Goal: Information Seeking & Learning: Learn about a topic

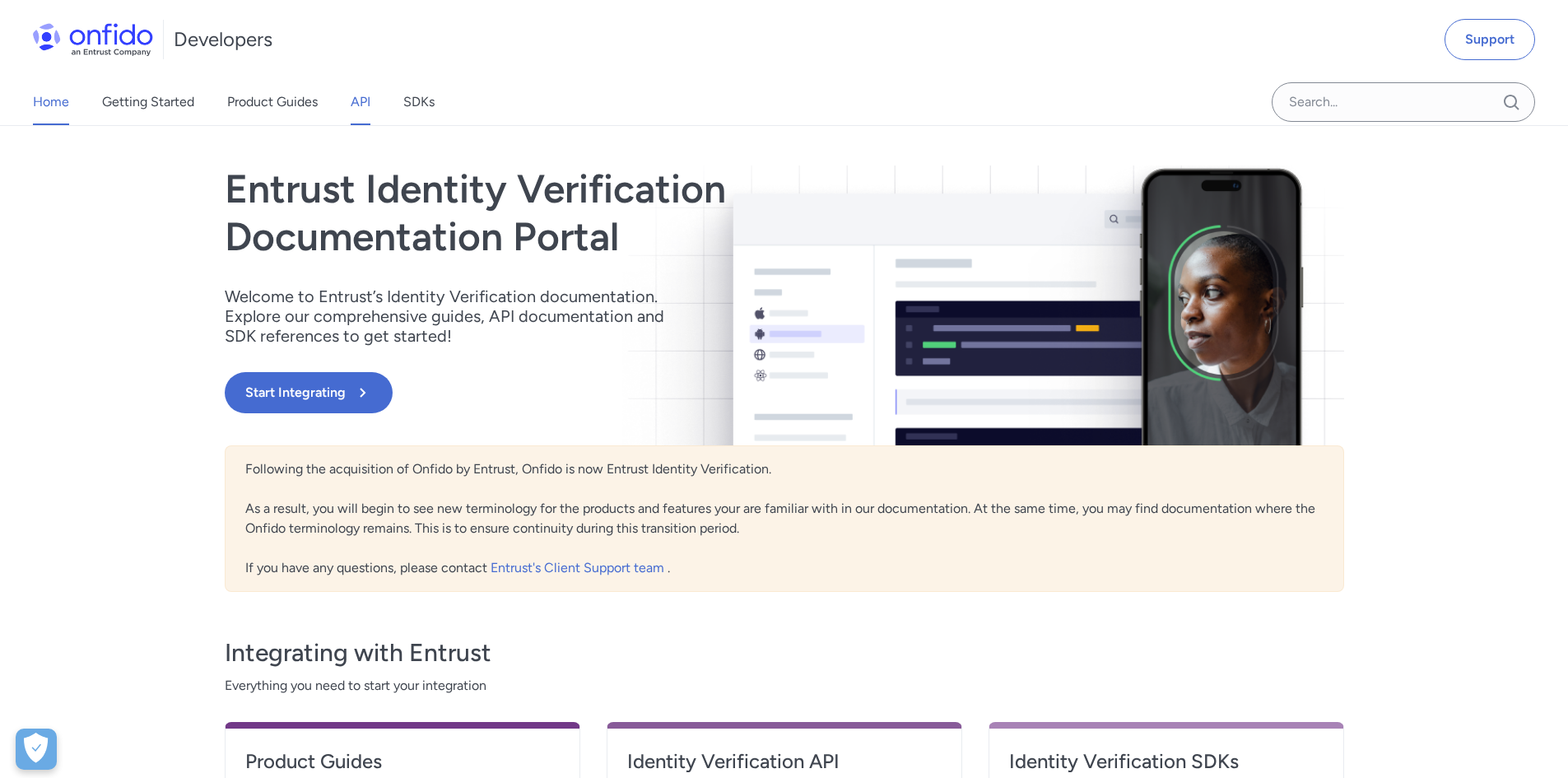
click at [371, 105] on link "API" at bounding box center [360, 102] width 19 height 46
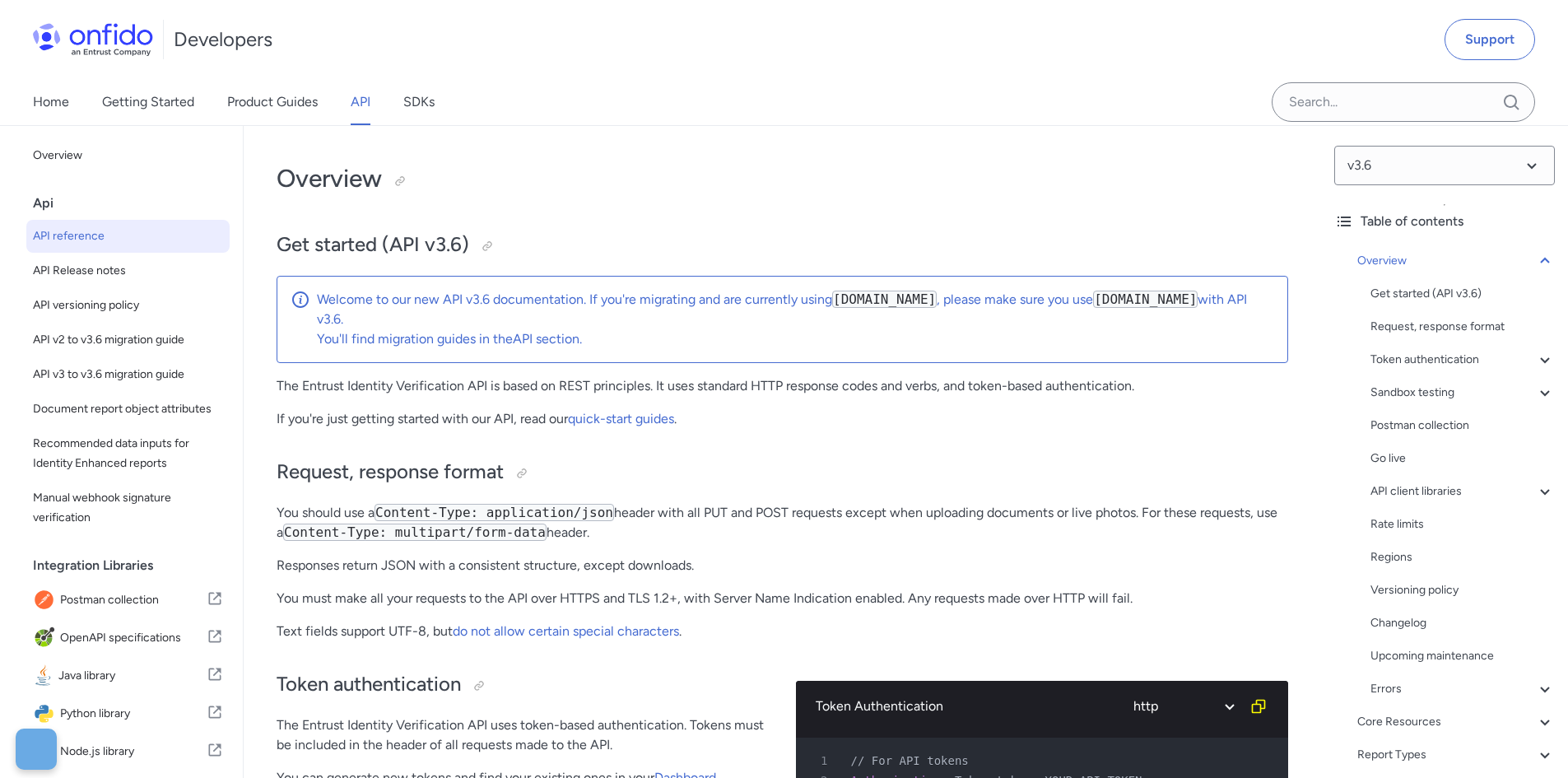
select select "http"
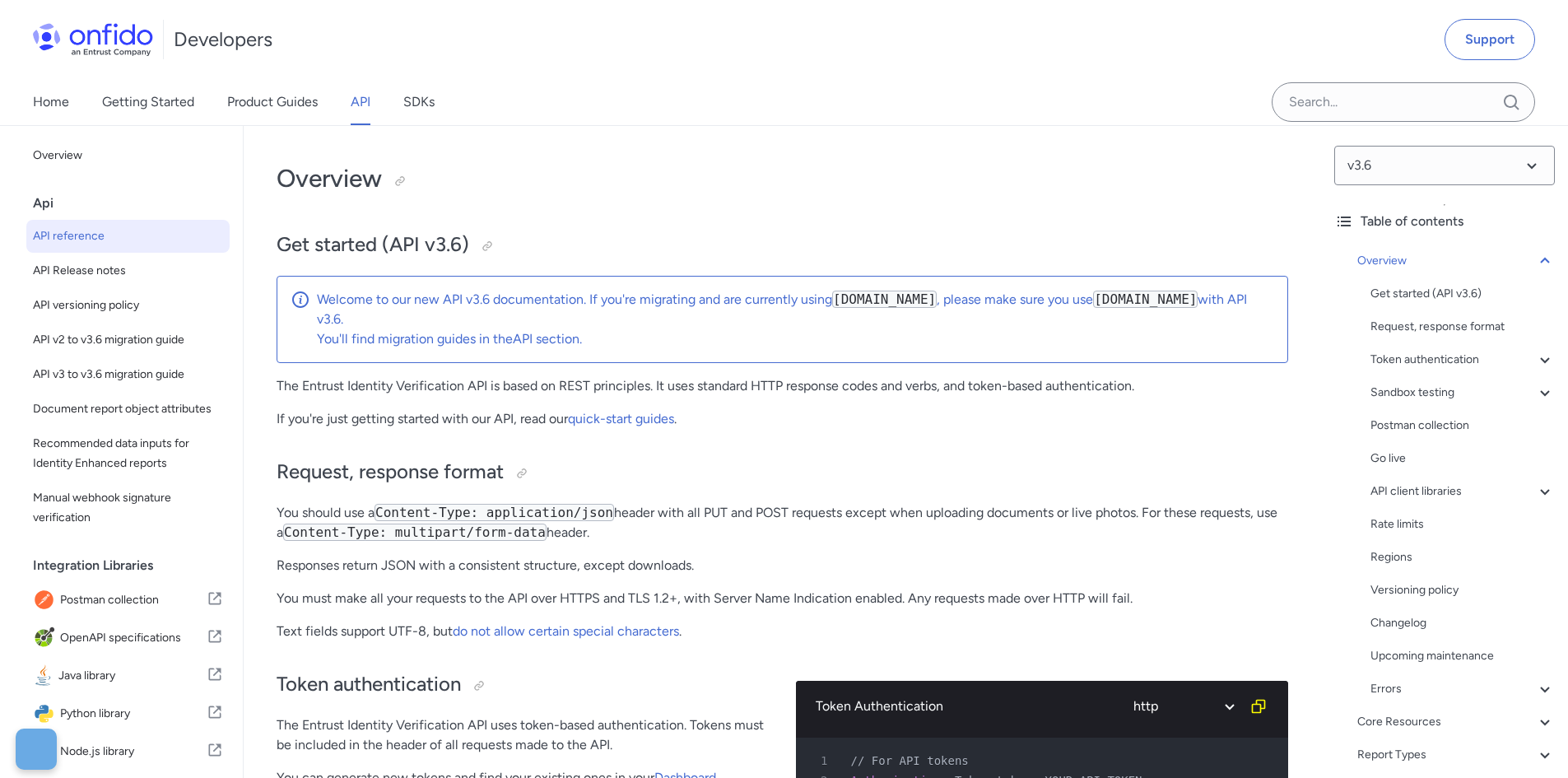
select select "http"
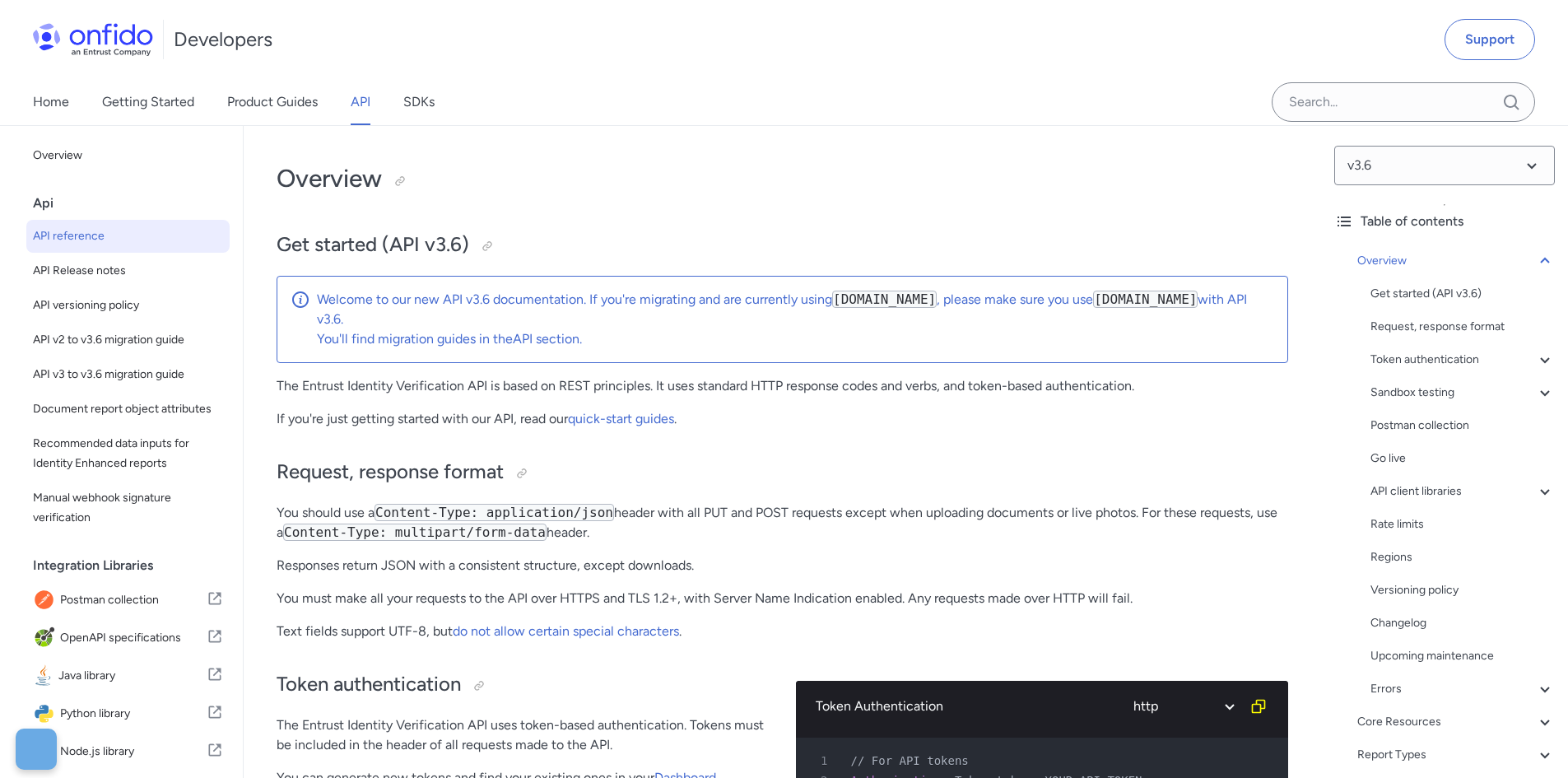
select select "http"
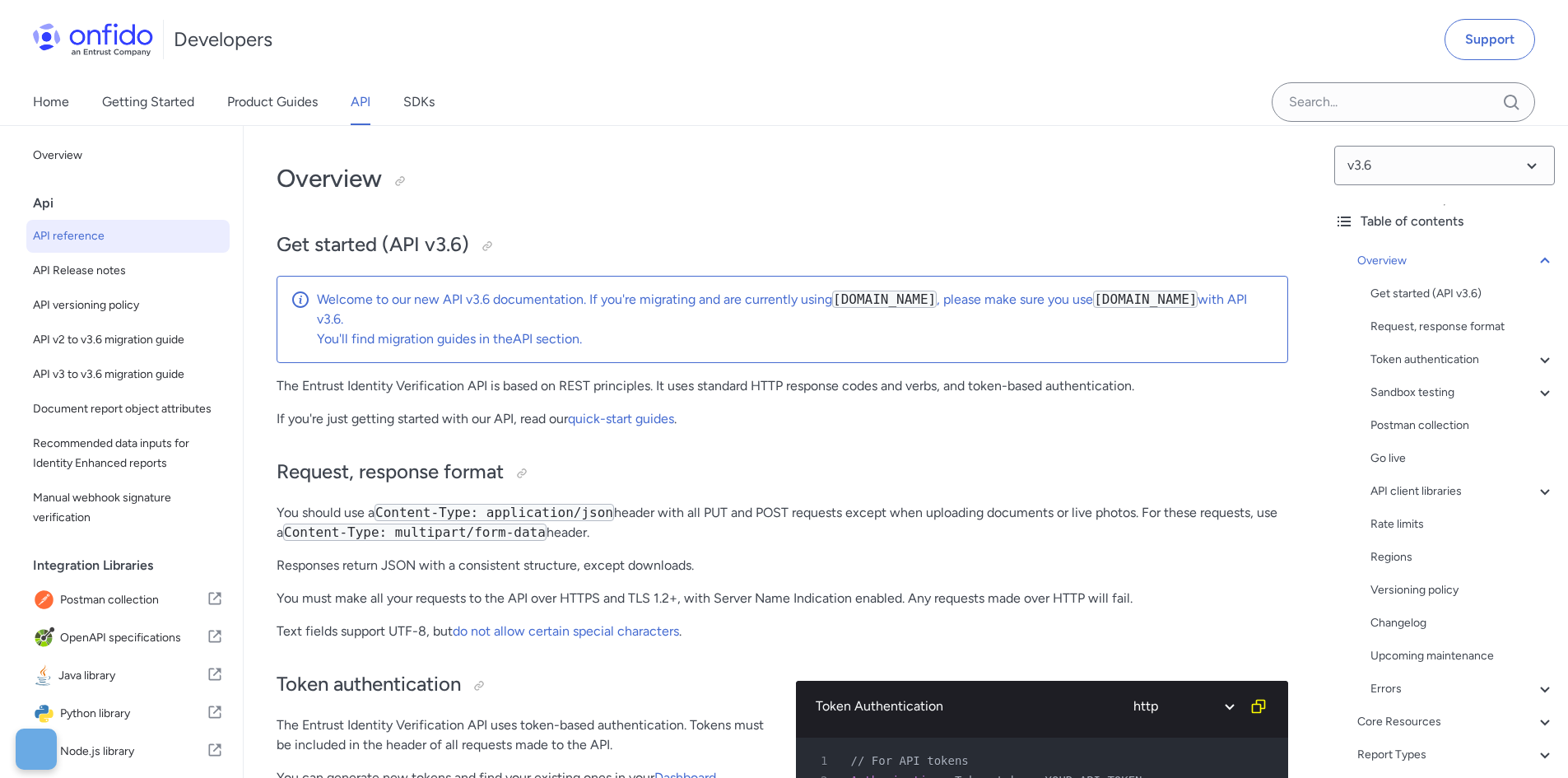
select select "http"
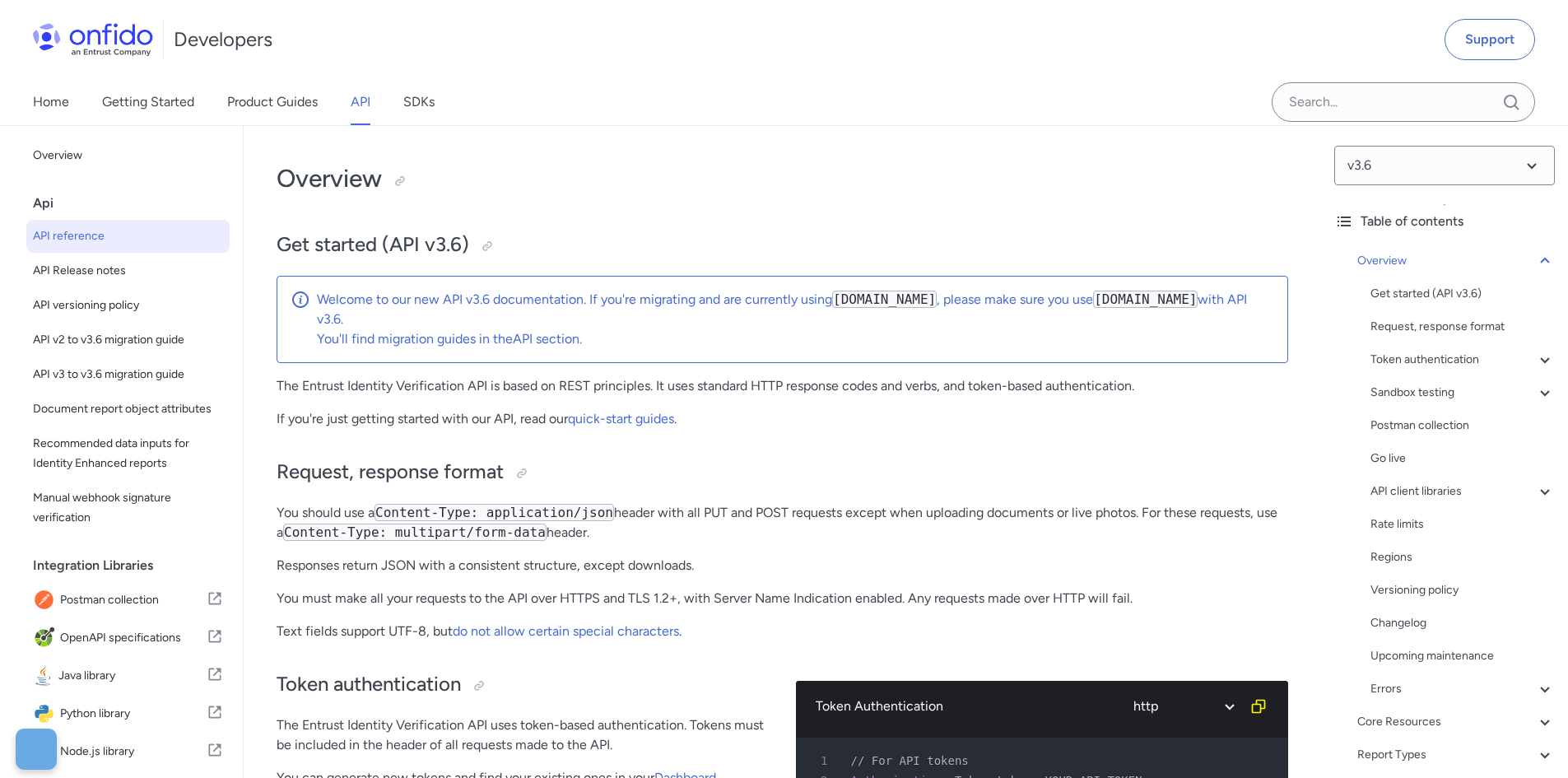
select select "http"
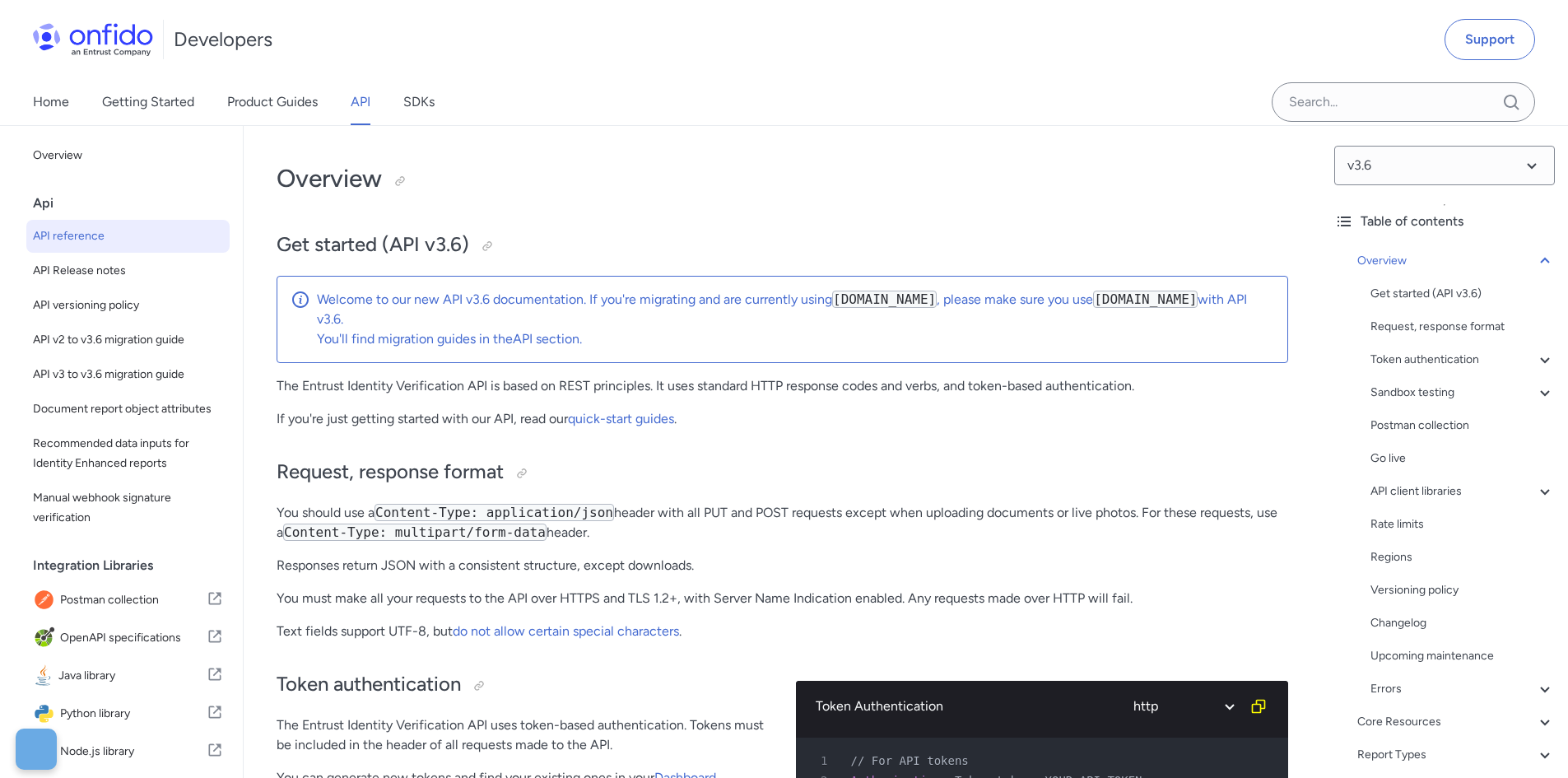
select select "http"
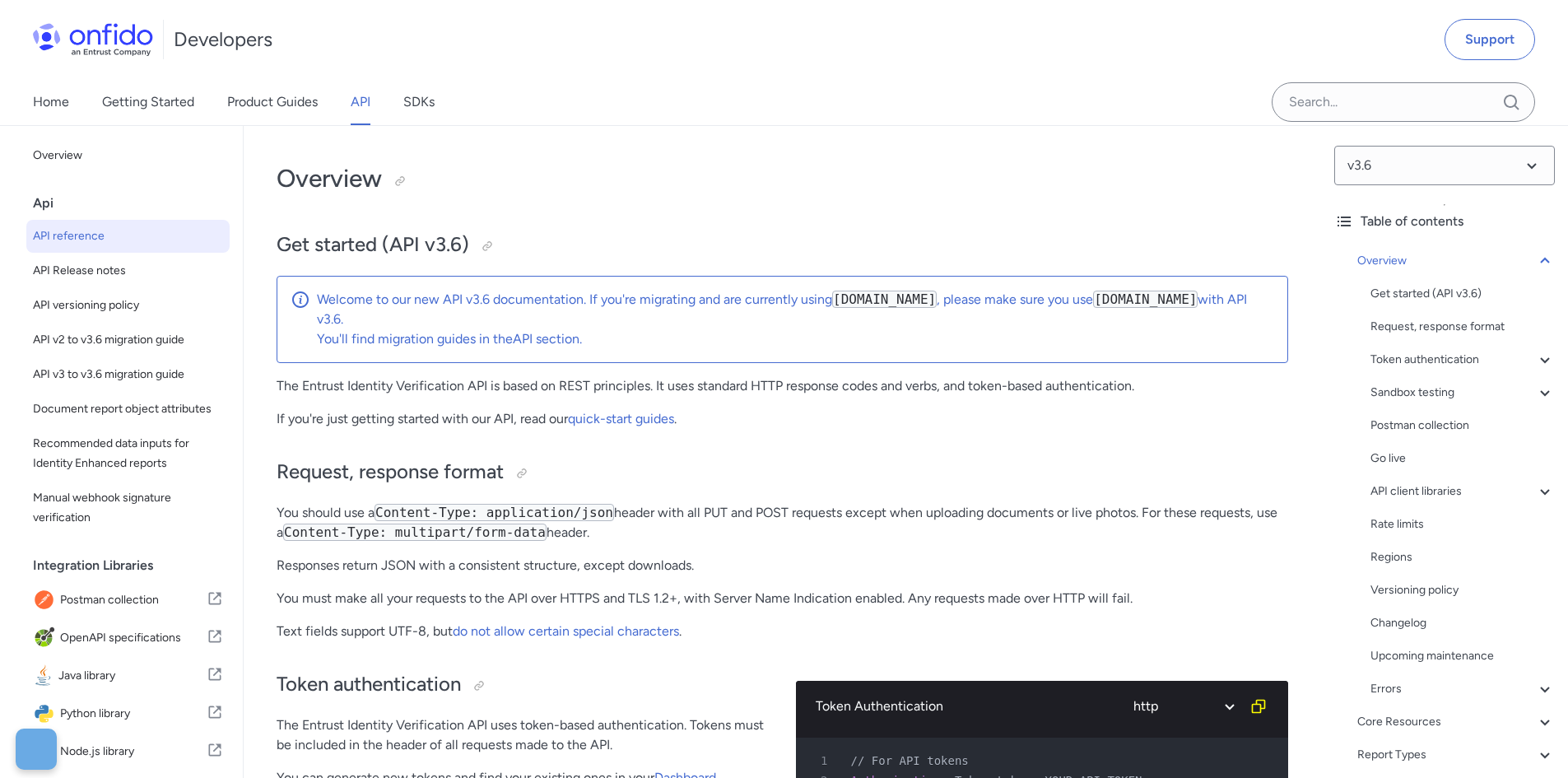
select select "http"
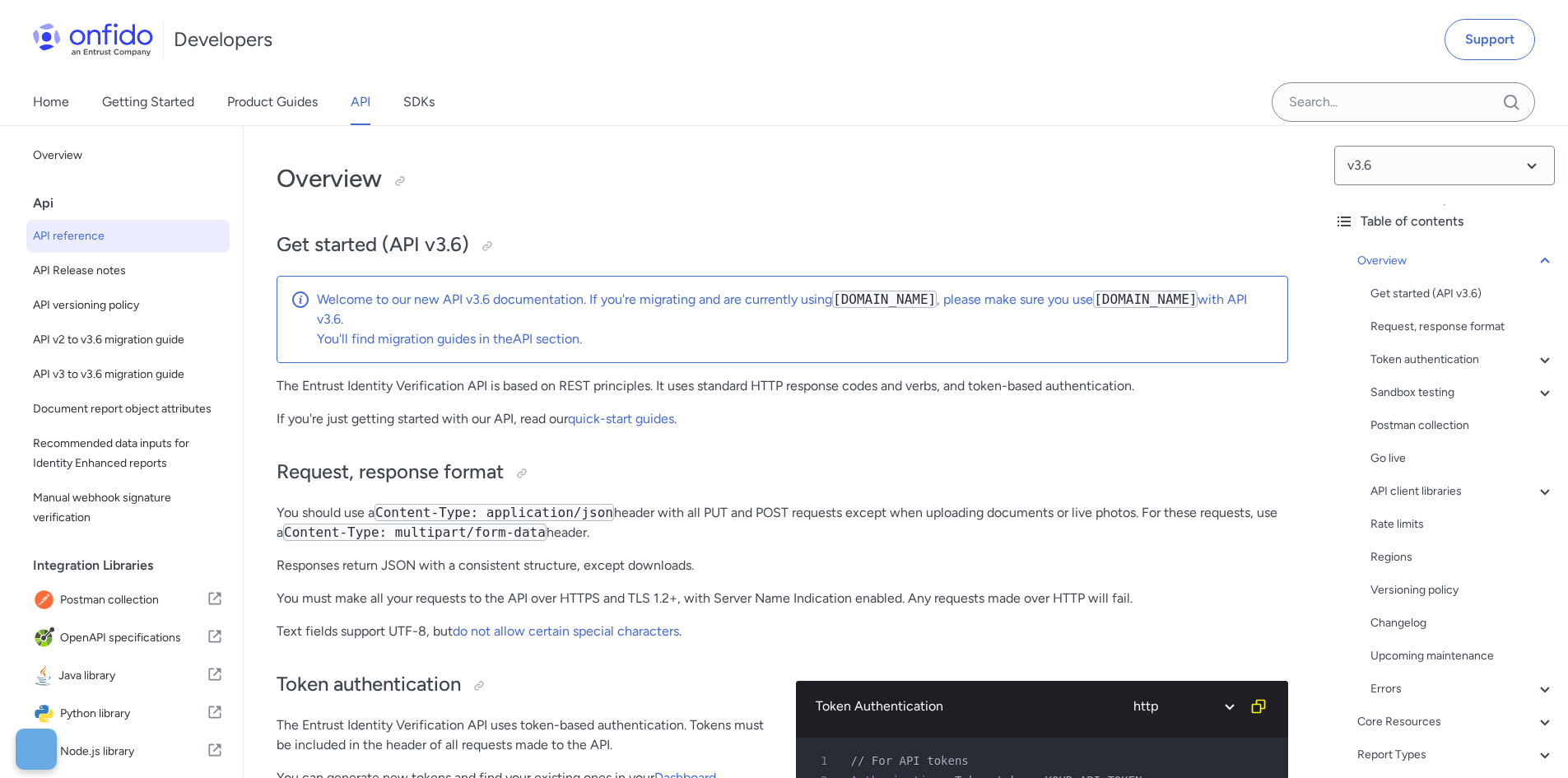
select select "http"
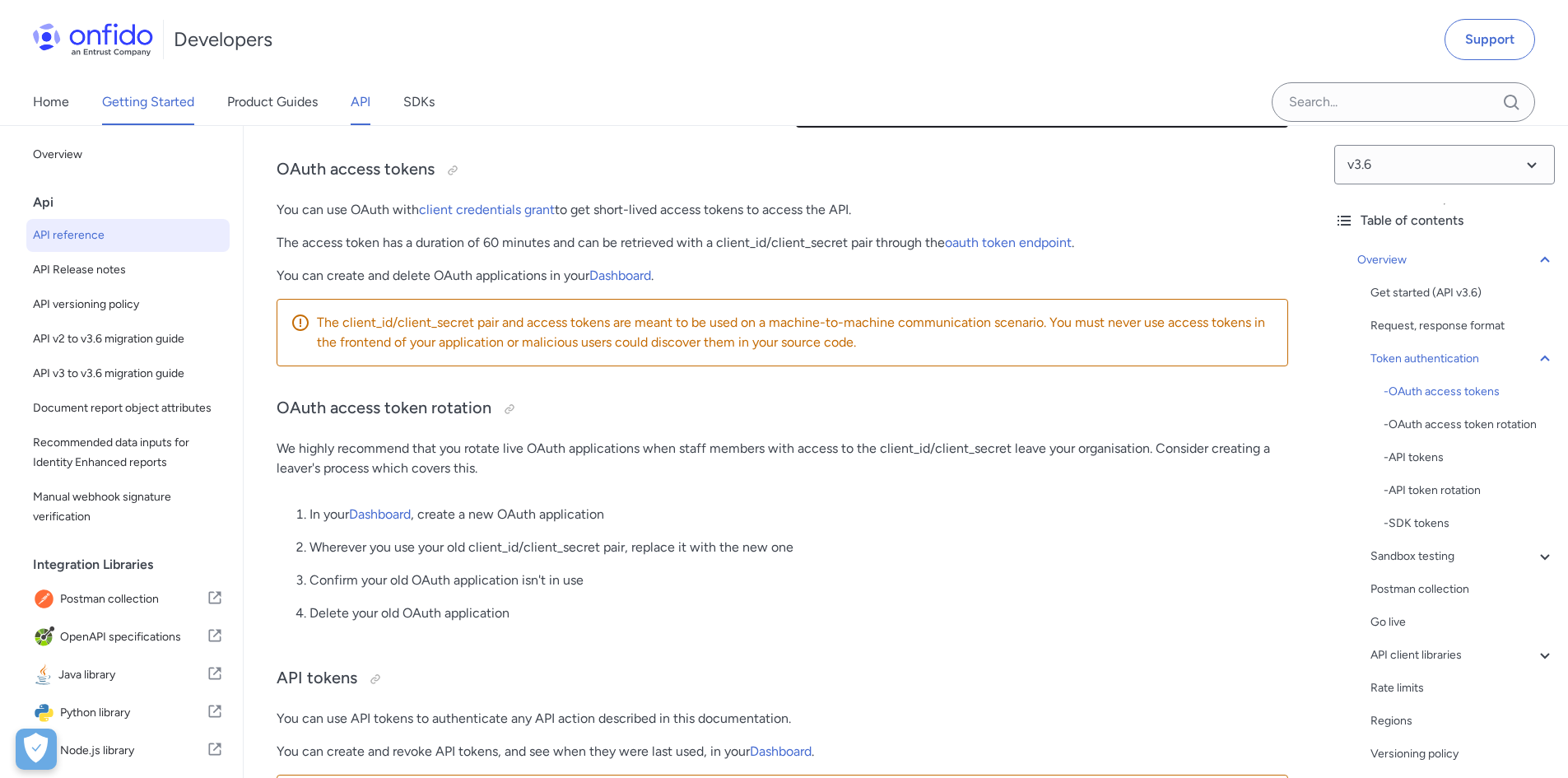
click at [131, 100] on link "Getting Started" at bounding box center [147, 102] width 92 height 46
